Goal: Task Accomplishment & Management: Use online tool/utility

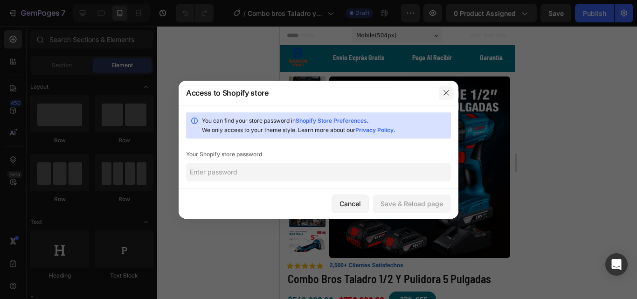
click at [446, 94] on icon "button" at bounding box center [446, 92] width 5 height 5
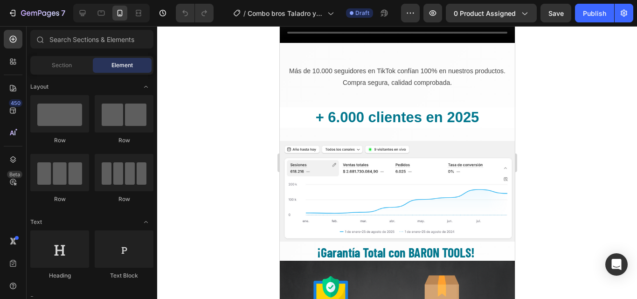
scroll to position [1844, 0]
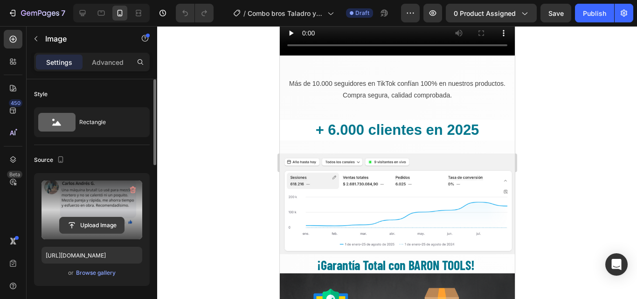
click at [96, 226] on input "file" at bounding box center [92, 225] width 64 height 16
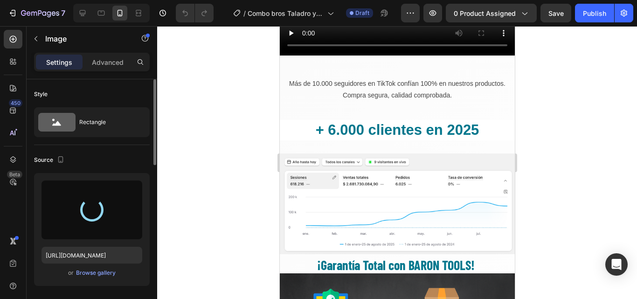
type input "https://cdn.shopify.com/s/files/1/0630/8554/3475/files/gempages_544408532292731…"
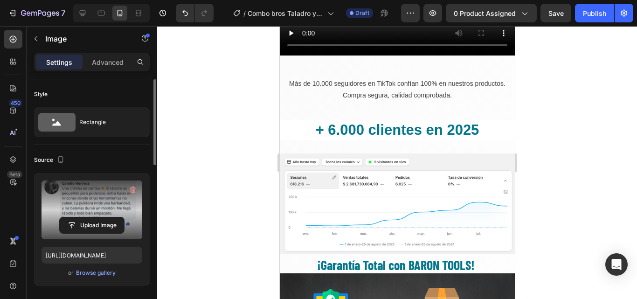
click at [97, 229] on input "file" at bounding box center [92, 225] width 64 height 16
type input "https://cdn.shopify.com/s/files/1/0630/8554/3475/files/gempages_544408532292731…"
click at [82, 223] on input "file" at bounding box center [92, 225] width 64 height 16
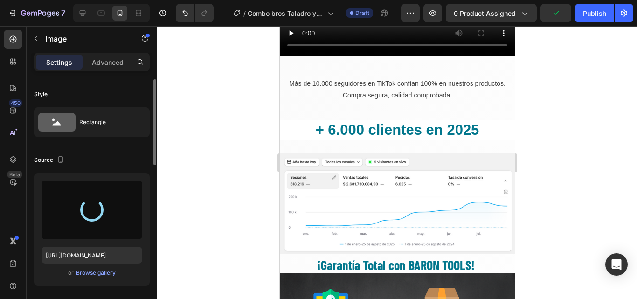
type input "https://cdn.shopify.com/s/files/1/0630/8554/3475/files/gempages_544408532292731…"
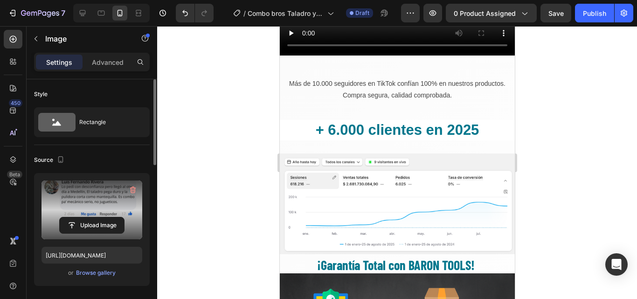
click at [91, 222] on input "file" at bounding box center [92, 225] width 64 height 16
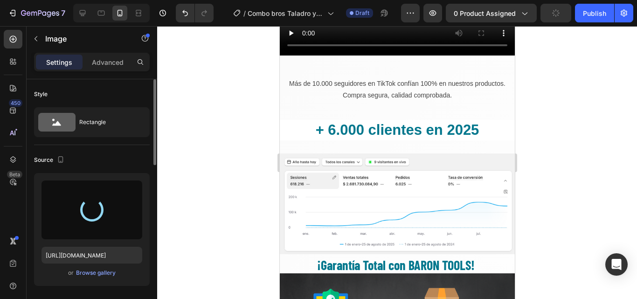
type input "https://cdn.shopify.com/s/files/1/0630/8554/3475/files/gempages_544408532292731…"
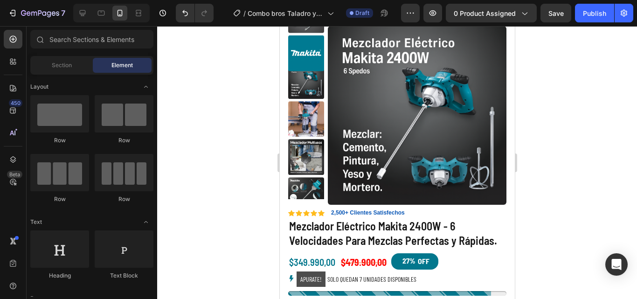
scroll to position [2803, 0]
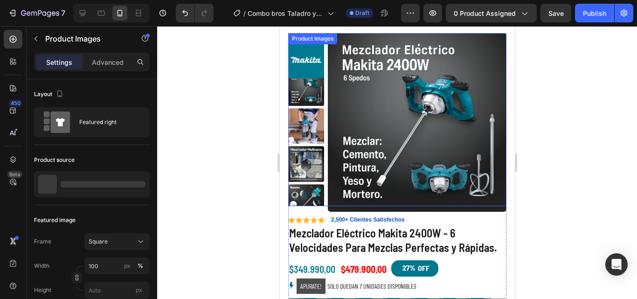
click at [385, 188] on img at bounding box center [417, 122] width 179 height 179
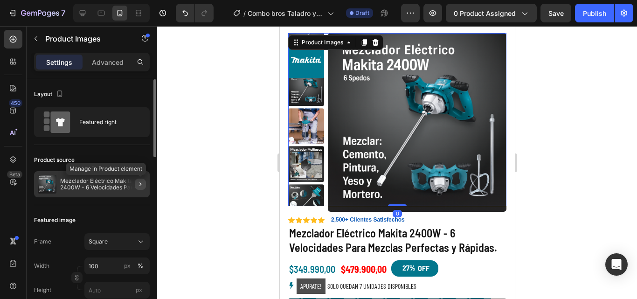
click at [138, 183] on icon "button" at bounding box center [140, 184] width 7 height 7
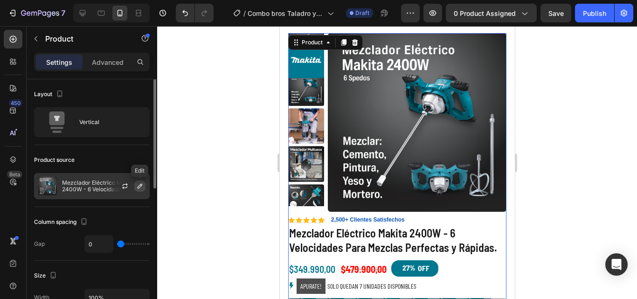
click at [138, 188] on icon "button" at bounding box center [140, 186] width 5 height 5
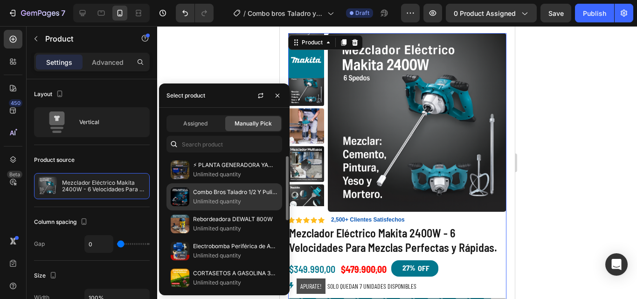
click at [185, 203] on img at bounding box center [180, 197] width 19 height 19
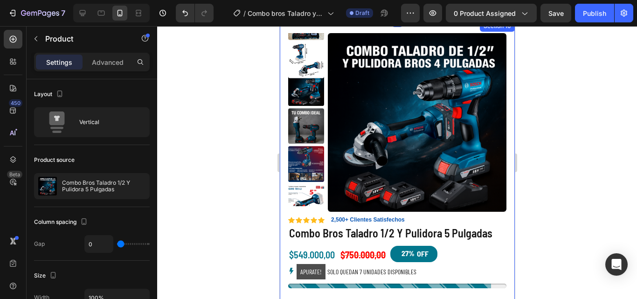
click at [555, 186] on div at bounding box center [397, 162] width 480 height 273
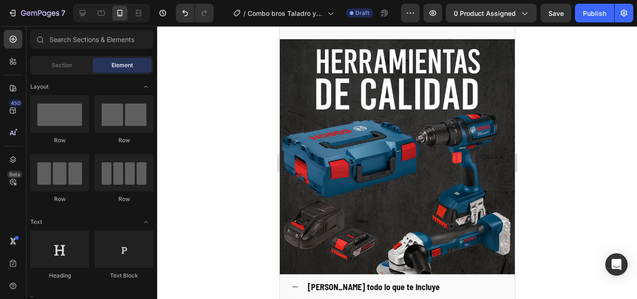
scroll to position [1467, 0]
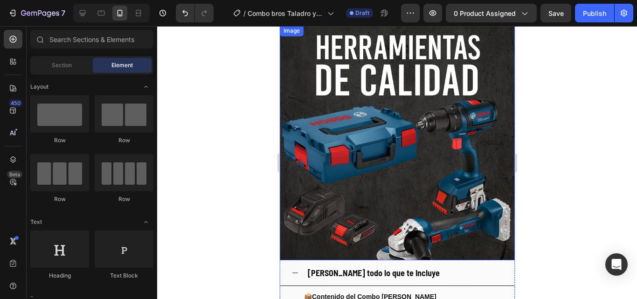
click at [398, 136] on img at bounding box center [396, 142] width 235 height 235
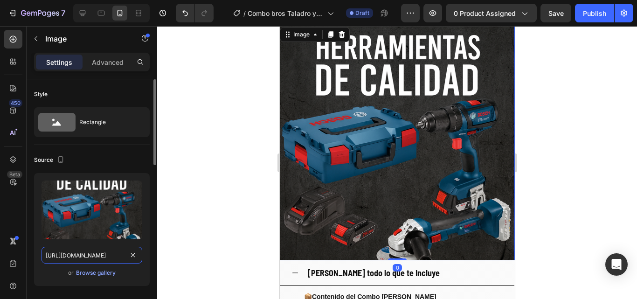
click at [83, 250] on input "https://cdn.shopify.com/s/files/1/0630/8554/3475/files/gempages_544408532292731…" at bounding box center [92, 255] width 101 height 17
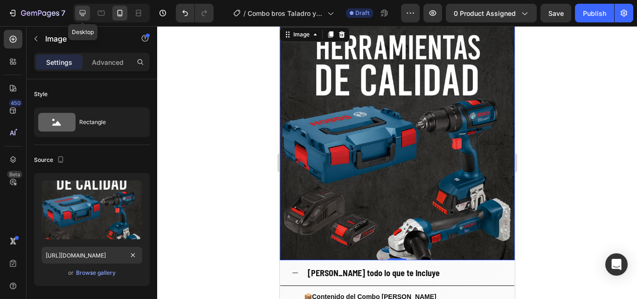
click at [82, 11] on icon at bounding box center [83, 13] width 6 height 6
type input "https://cdn.shopify.com/s/files/1/0630/8554/3475/files/gempages_544408532292731…"
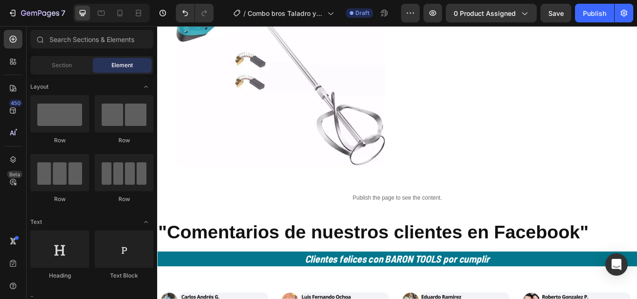
scroll to position [1594, 0]
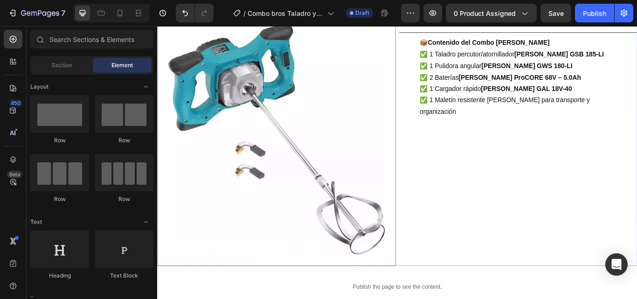
click at [373, 198] on img at bounding box center [296, 158] width 278 height 296
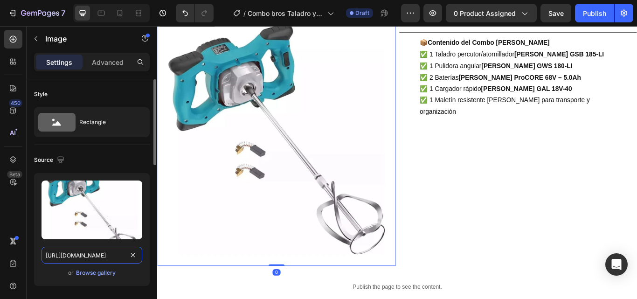
click at [79, 256] on input "https://cdn.shopify.com/s/files/1/0630/8554/3475/files/gempages_544408532292731…" at bounding box center [92, 255] width 101 height 17
paste input "6104d0e7-4c8f-45f8-beb0-6e5c19484468.png"
type input "https://cdn.shopify.com/s/files/1/0630/8554/3475/files/gempages_544408532292731…"
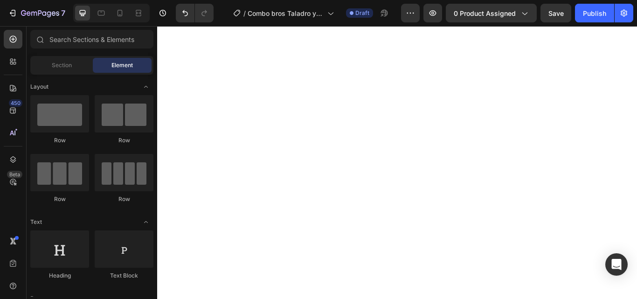
scroll to position [424, 0]
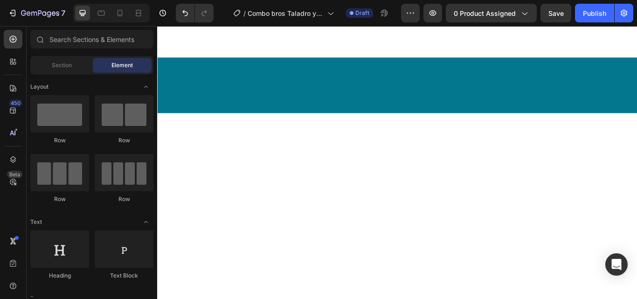
scroll to position [1382, 0]
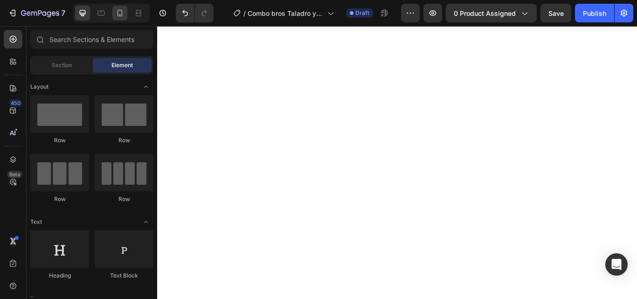
click at [120, 16] on icon at bounding box center [120, 13] width 5 height 7
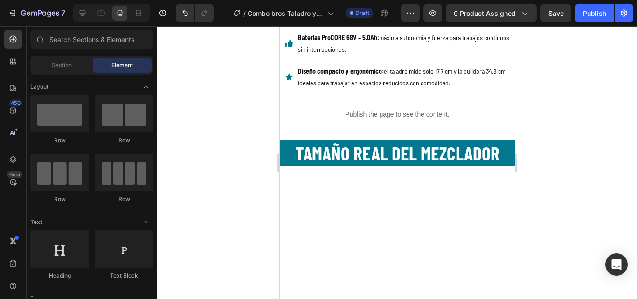
scroll to position [323, 0]
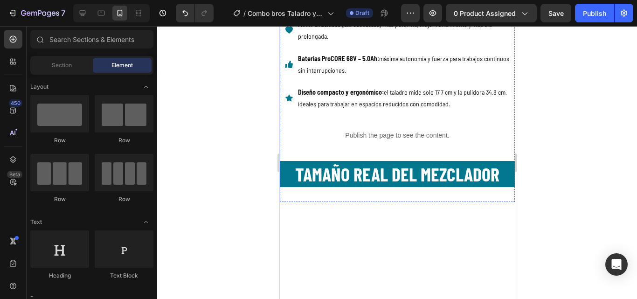
click at [409, 10] on img at bounding box center [396, 10] width 235 height 0
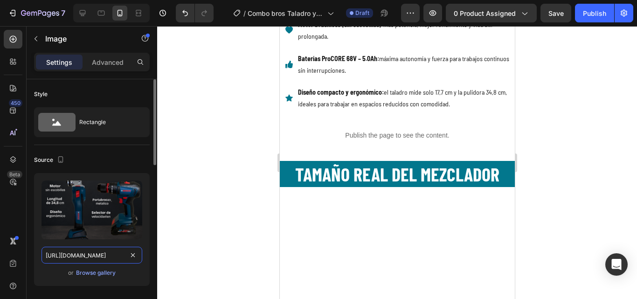
click at [86, 252] on input "https://cdn.shopify.com/s/files/1/0630/8554/3475/files/gempages_544408532292731…" at bounding box center [92, 255] width 101 height 17
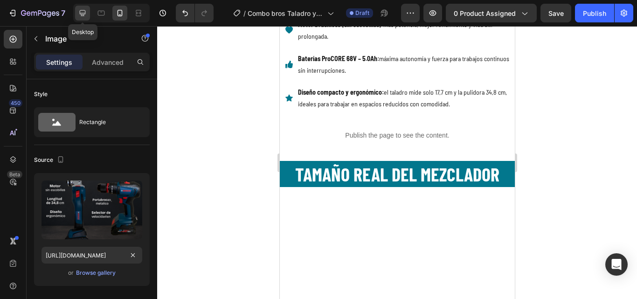
click at [83, 9] on icon at bounding box center [82, 12] width 9 height 9
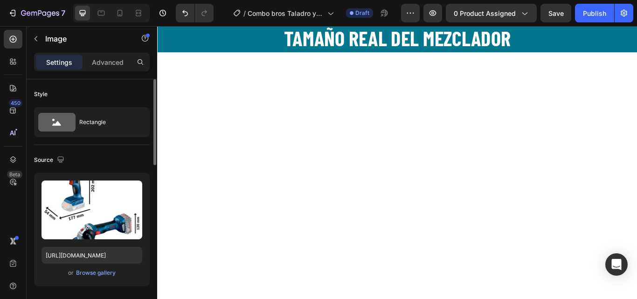
scroll to position [251, 0]
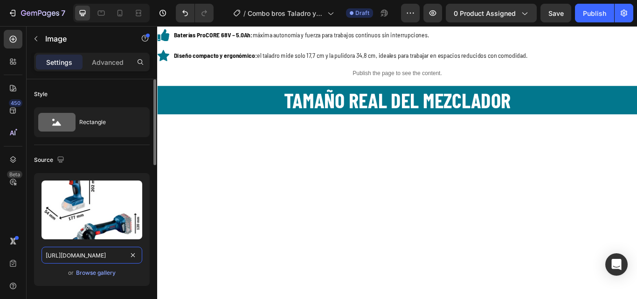
click at [80, 257] on input "https://cdn.shopify.com/s/files/1/0630/8554/3475/files/gempages_544408532292731…" at bounding box center [92, 255] width 101 height 17
paste input "2edfe70-df28-4b3f-a5d2-12ad47dea1fd"
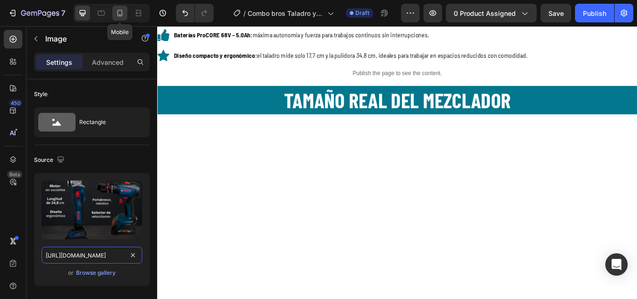
type input "https://cdn.shopify.com/s/files/1/0630/8554/3475/files/gempages_544408532292731…"
click at [118, 12] on icon at bounding box center [120, 13] width 5 height 7
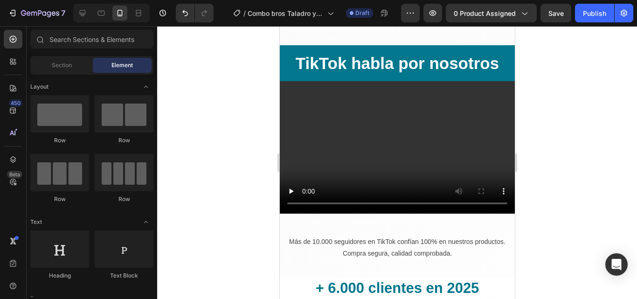
scroll to position [2411, 0]
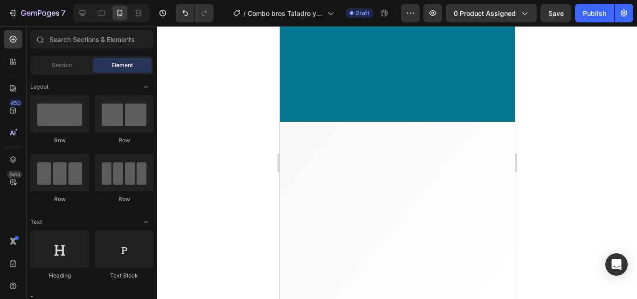
drag, startPoint x: 513, startPoint y: 54, endPoint x: 823, endPoint y: 305, distance: 399.1
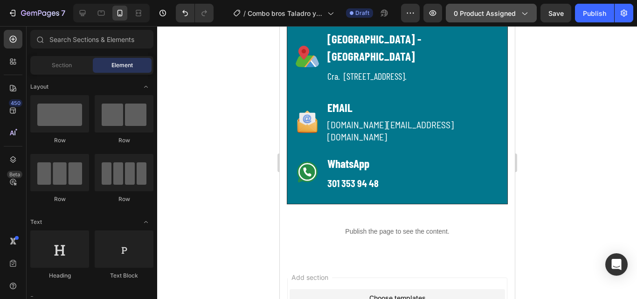
click at [531, 9] on button "0 product assigned" at bounding box center [491, 13] width 91 height 19
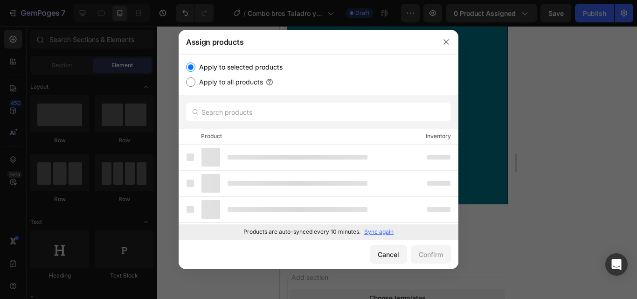
click at [190, 80] on input "Apply to all products" at bounding box center [190, 81] width 9 height 9
radio input "true"
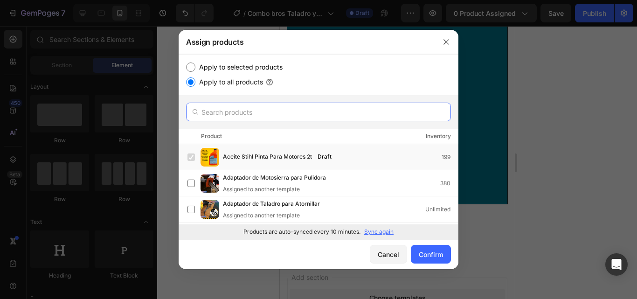
click at [238, 111] on input "text" at bounding box center [318, 112] width 265 height 19
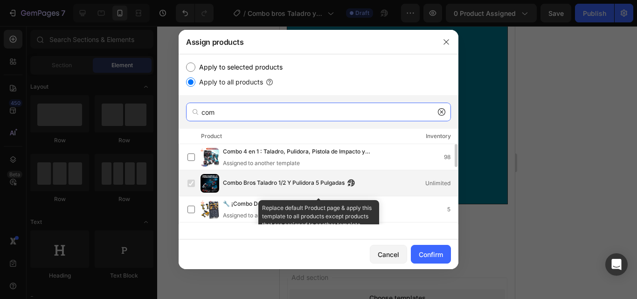
type input "com"
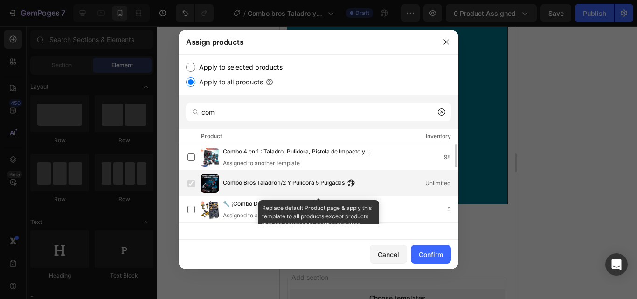
click at [192, 182] on label at bounding box center [191, 183] width 7 height 7
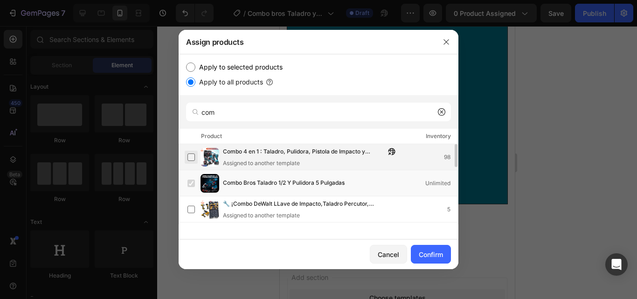
click at [191, 154] on label at bounding box center [191, 157] width 7 height 7
click at [192, 156] on label at bounding box center [191, 157] width 7 height 7
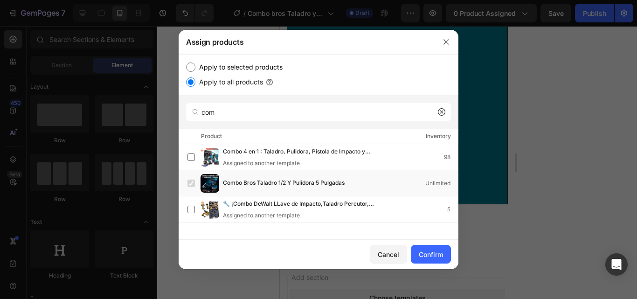
click at [189, 69] on input "Apply to selected products" at bounding box center [190, 67] width 9 height 9
radio input "true"
click at [192, 183] on label at bounding box center [191, 183] width 7 height 7
click at [434, 263] on button "Confirm" at bounding box center [431, 254] width 40 height 19
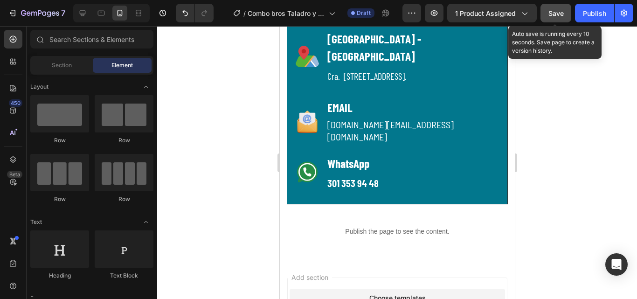
click at [557, 20] on button "Save" at bounding box center [556, 13] width 31 height 19
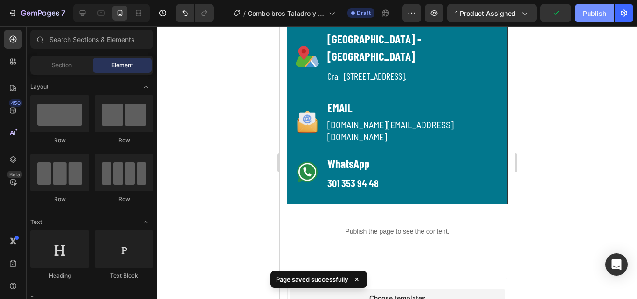
click at [598, 14] on div "Publish" at bounding box center [594, 13] width 23 height 10
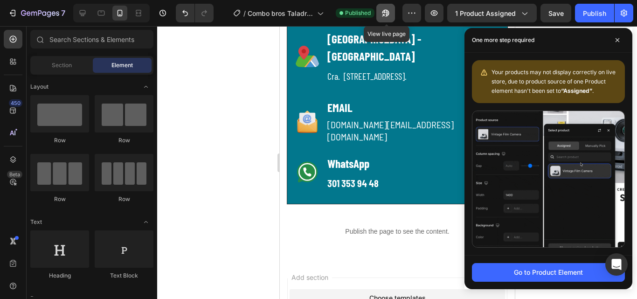
click at [386, 14] on icon "button" at bounding box center [385, 12] width 9 height 9
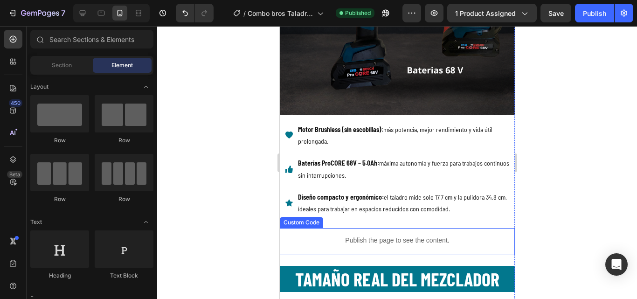
scroll to position [623, 0]
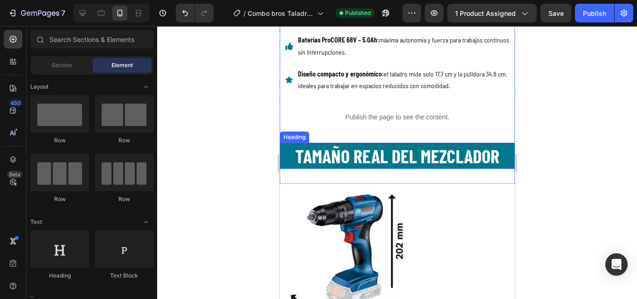
click at [387, 147] on strong "TAMAÑO REAL DEL MEZCLADOR" at bounding box center [397, 156] width 204 height 22
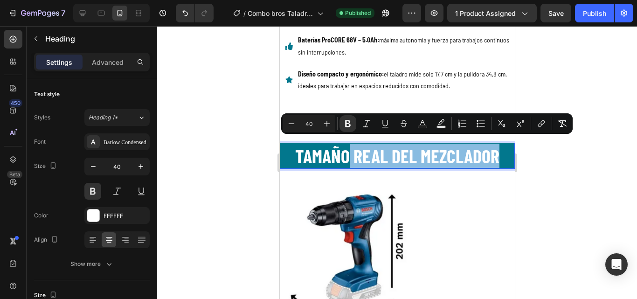
drag, startPoint x: 347, startPoint y: 151, endPoint x: 500, endPoint y: 154, distance: 152.6
click at [500, 154] on p "TAMAÑO REAL DEL MEZCLADOR" at bounding box center [396, 156] width 233 height 24
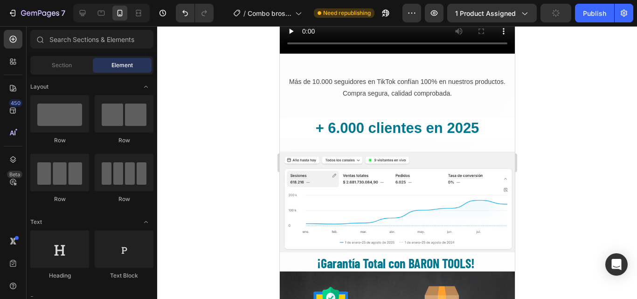
scroll to position [2431, 0]
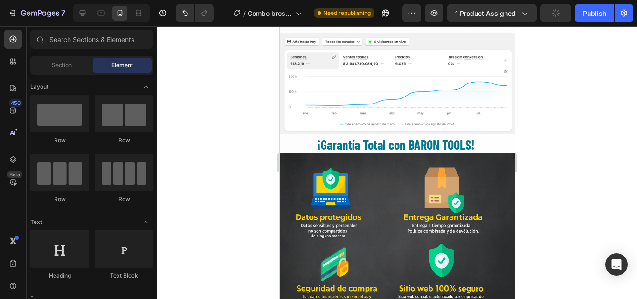
drag, startPoint x: 512, startPoint y: 104, endPoint x: 796, endPoint y: 300, distance: 345.8
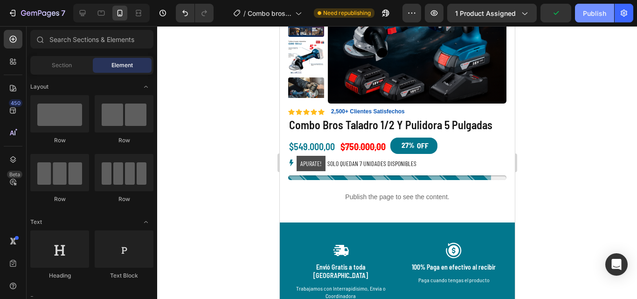
scroll to position [2952, 0]
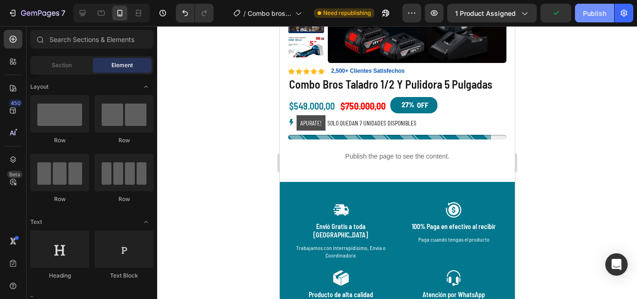
click at [591, 14] on div "Publish" at bounding box center [594, 13] width 23 height 10
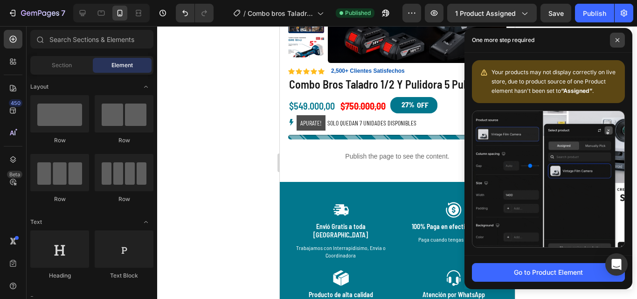
click at [620, 43] on span at bounding box center [617, 40] width 15 height 15
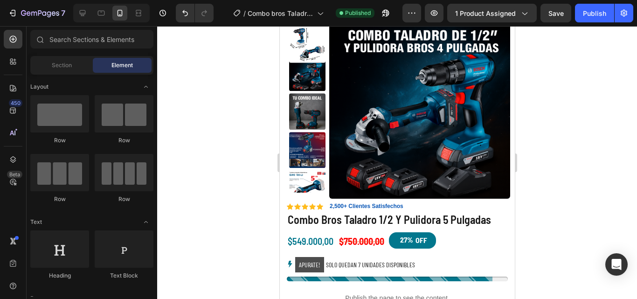
scroll to position [0, 0]
